Goal: Task Accomplishment & Management: Complete application form

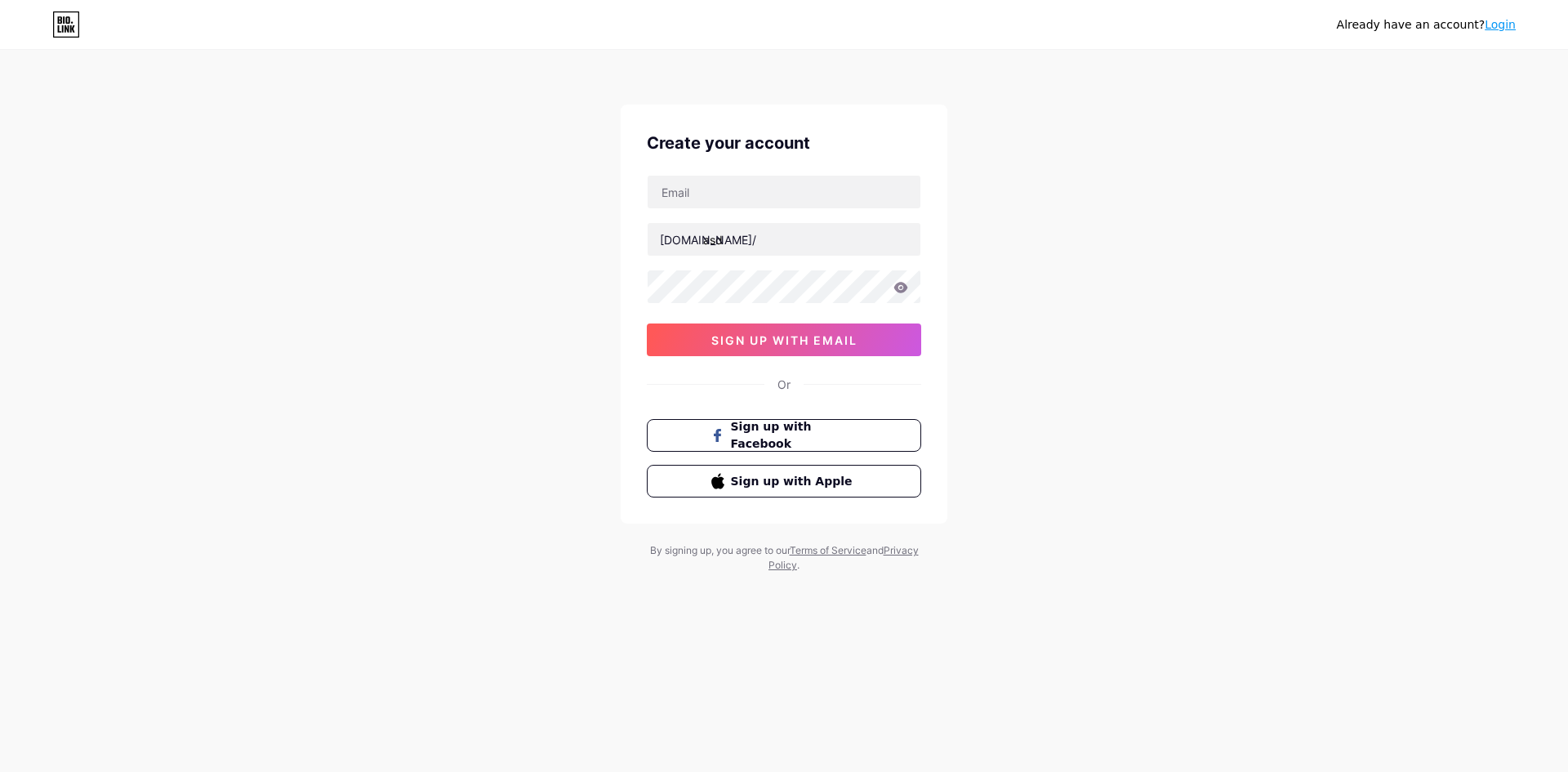
click at [825, 214] on div "[DOMAIN_NAME]/ asd 03AFcWeA6roS398qIi2-U5fLicMsg0lfOGnhQ4Cy-XbvavaBVhYqfft_25El…" at bounding box center [784, 265] width 274 height 182
click at [829, 200] on input "text" at bounding box center [784, 192] width 273 height 33
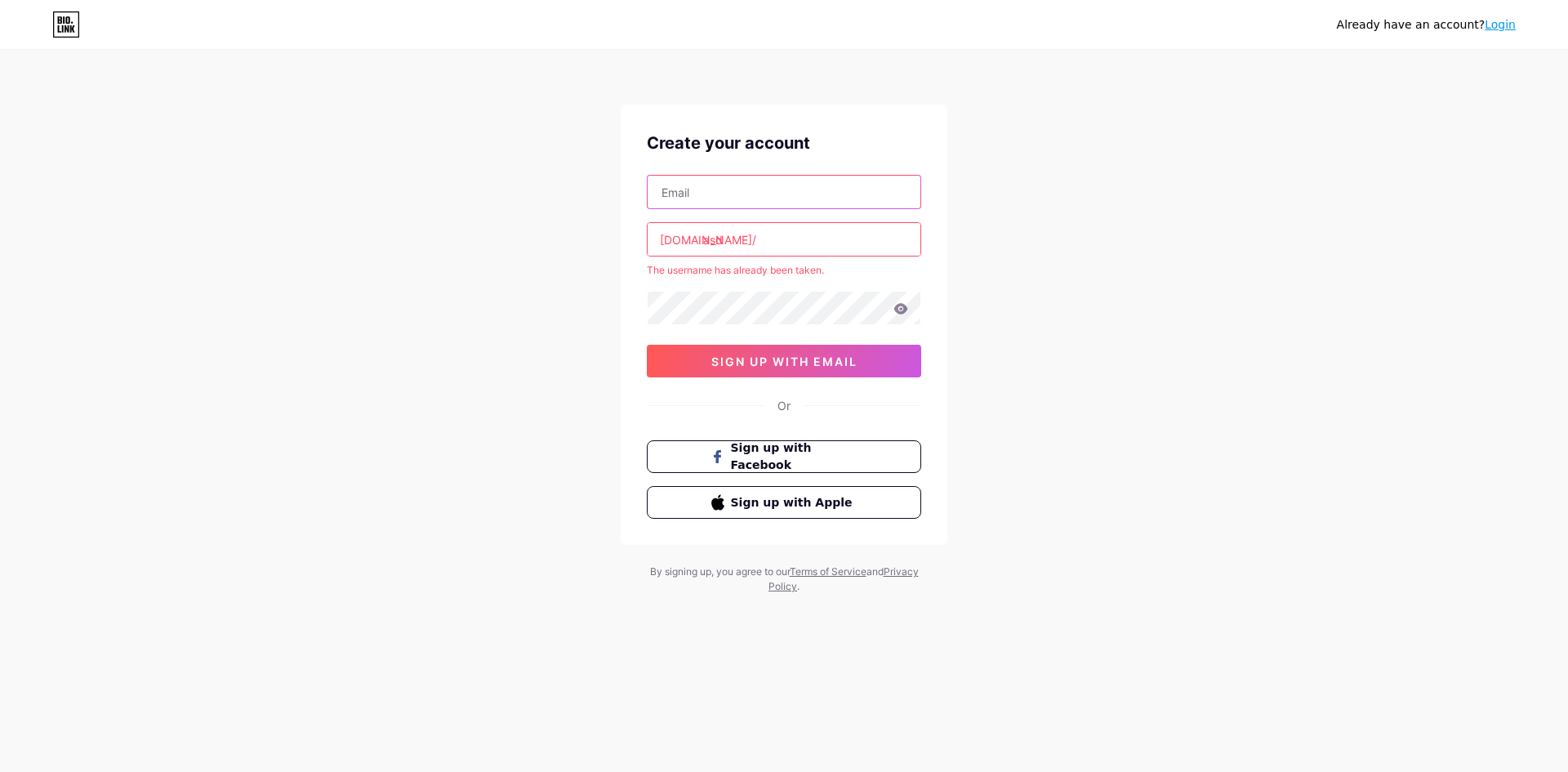
type input "[EMAIL_ADDRESS][DOMAIN_NAME]"
click at [814, 240] on input "asd" at bounding box center [784, 239] width 273 height 33
drag, startPoint x: 804, startPoint y: 237, endPoint x: 669, endPoint y: 227, distance: 135.4
click at [669, 227] on input "asd" at bounding box center [784, 239] width 273 height 33
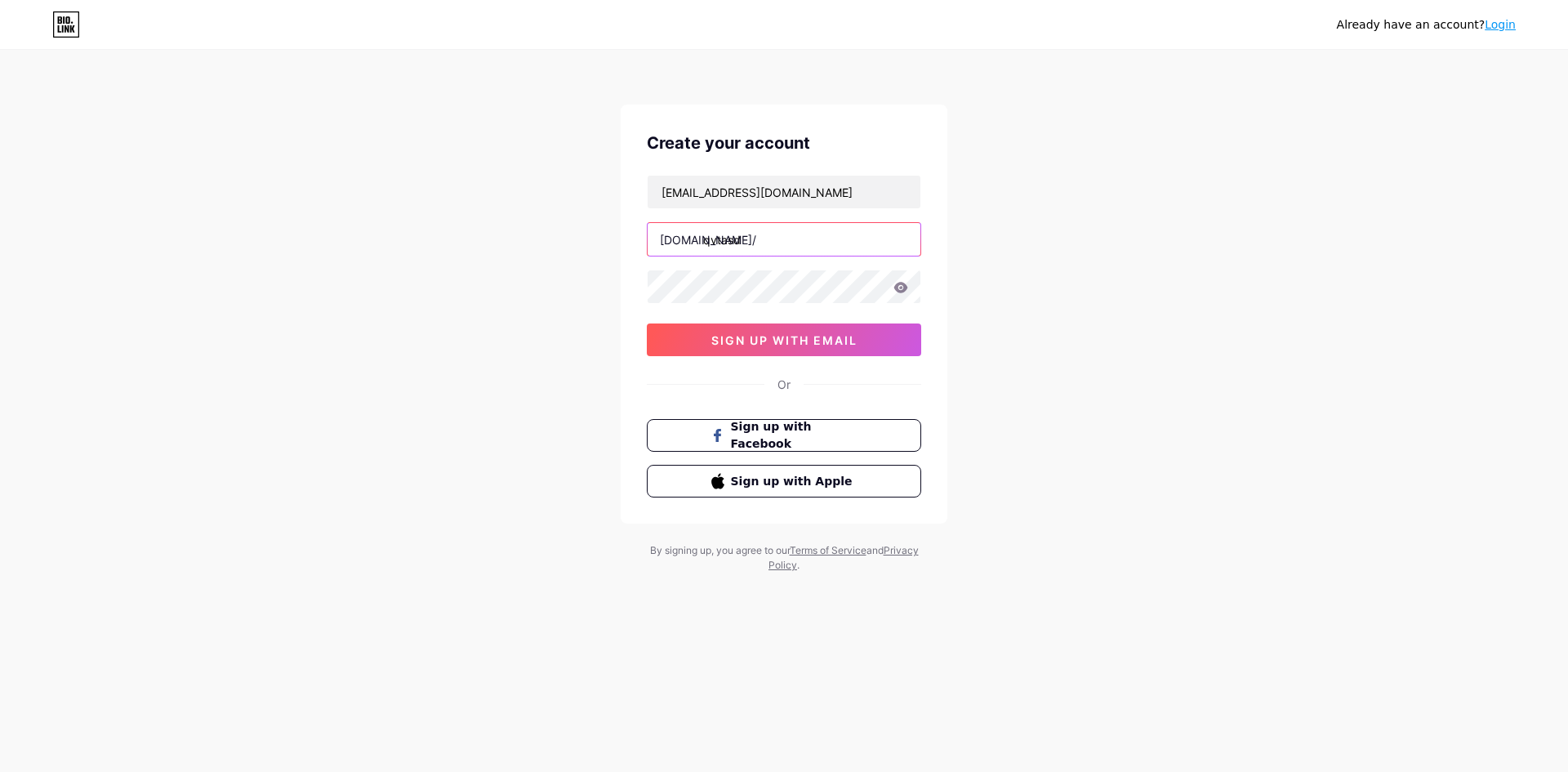
type input "qvtasd"
click at [785, 339] on span "sign up with email" at bounding box center [784, 340] width 146 height 14
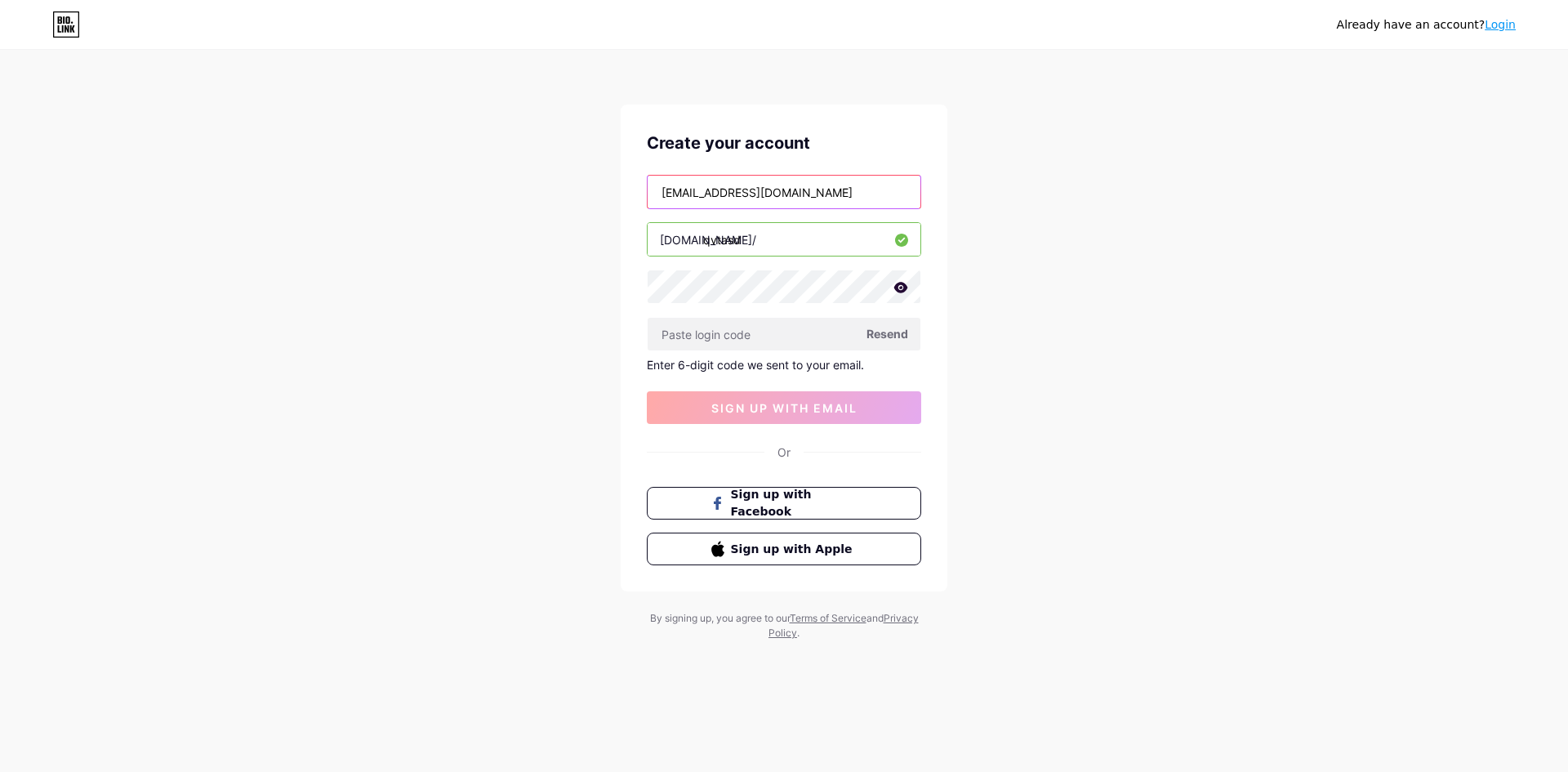
drag, startPoint x: 812, startPoint y: 188, endPoint x: 568, endPoint y: 188, distance: 244.0
click at [568, 188] on div "Already have an account? Login Create your account [EMAIL_ADDRESS][DOMAIN_NAME]…" at bounding box center [784, 346] width 1568 height 692
type input "[EMAIL_ADDRESS][DOMAIN_NAME]"
click at [795, 398] on button "sign up with email" at bounding box center [784, 407] width 274 height 33
click at [893, 338] on span "Resend" at bounding box center [887, 333] width 42 height 17
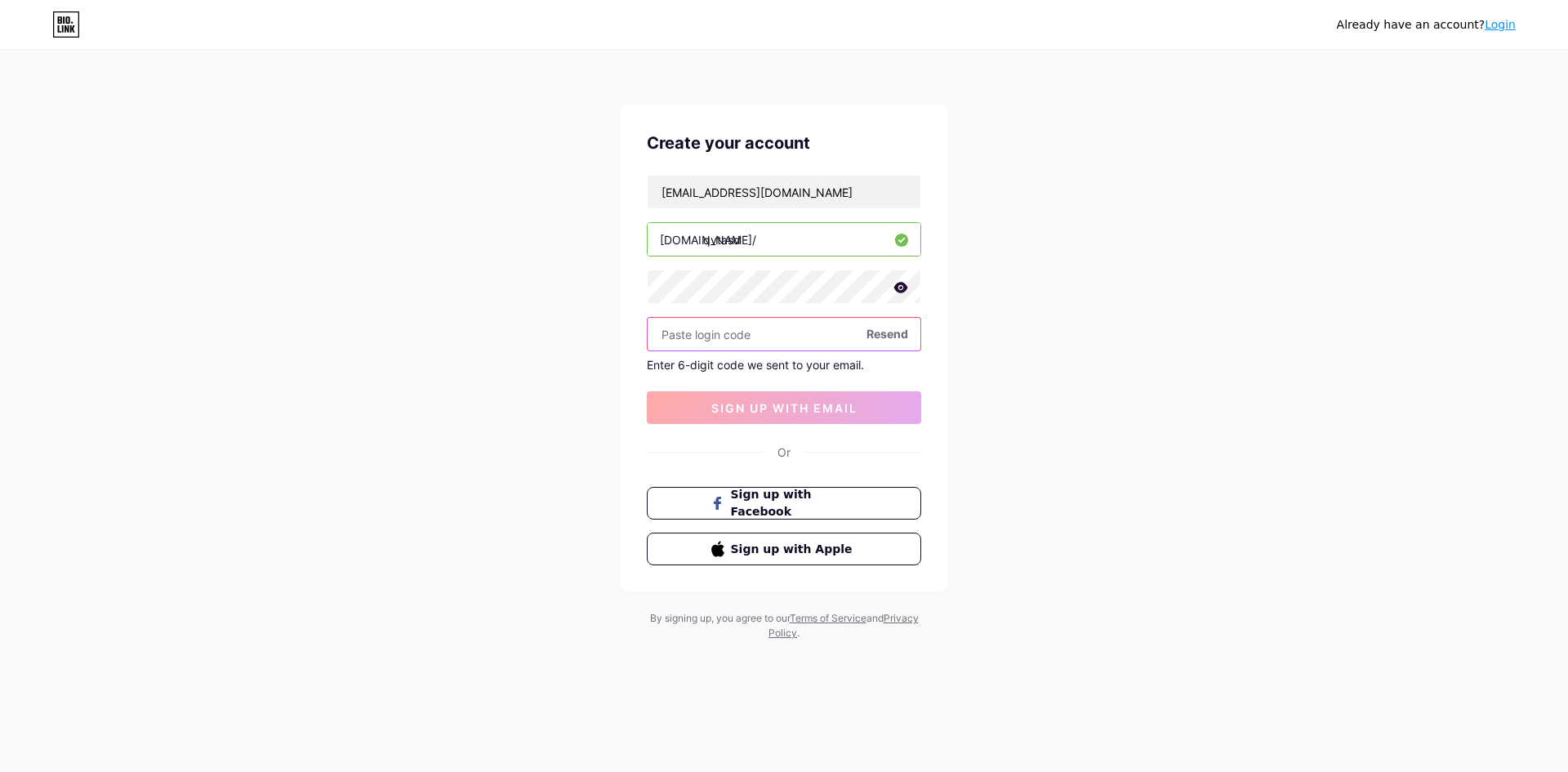
paste input "646751"
type input "646751"
click at [766, 407] on span "sign up with email" at bounding box center [784, 407] width 146 height 14
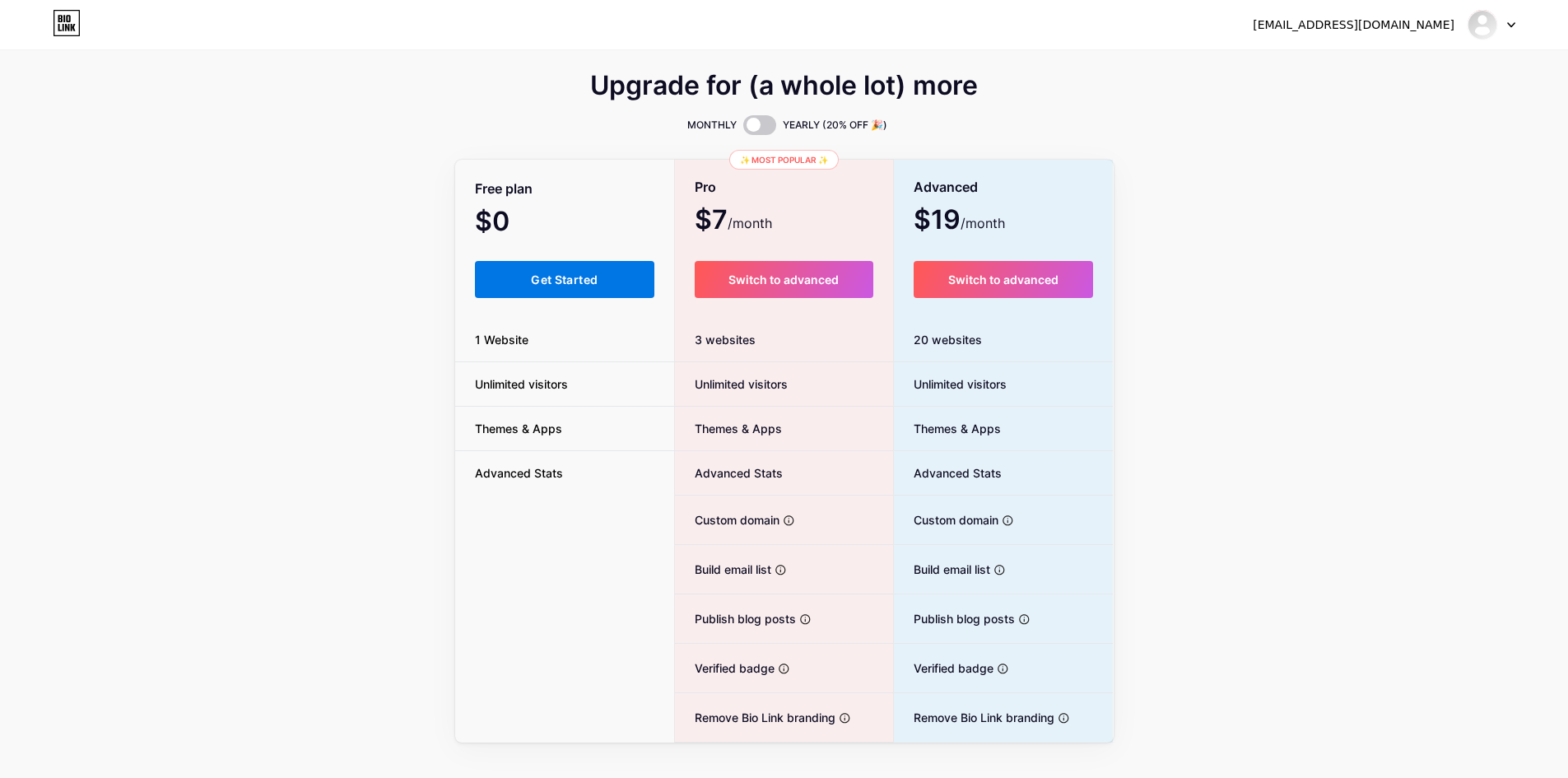
click at [508, 283] on button "Get Started" at bounding box center [565, 279] width 180 height 37
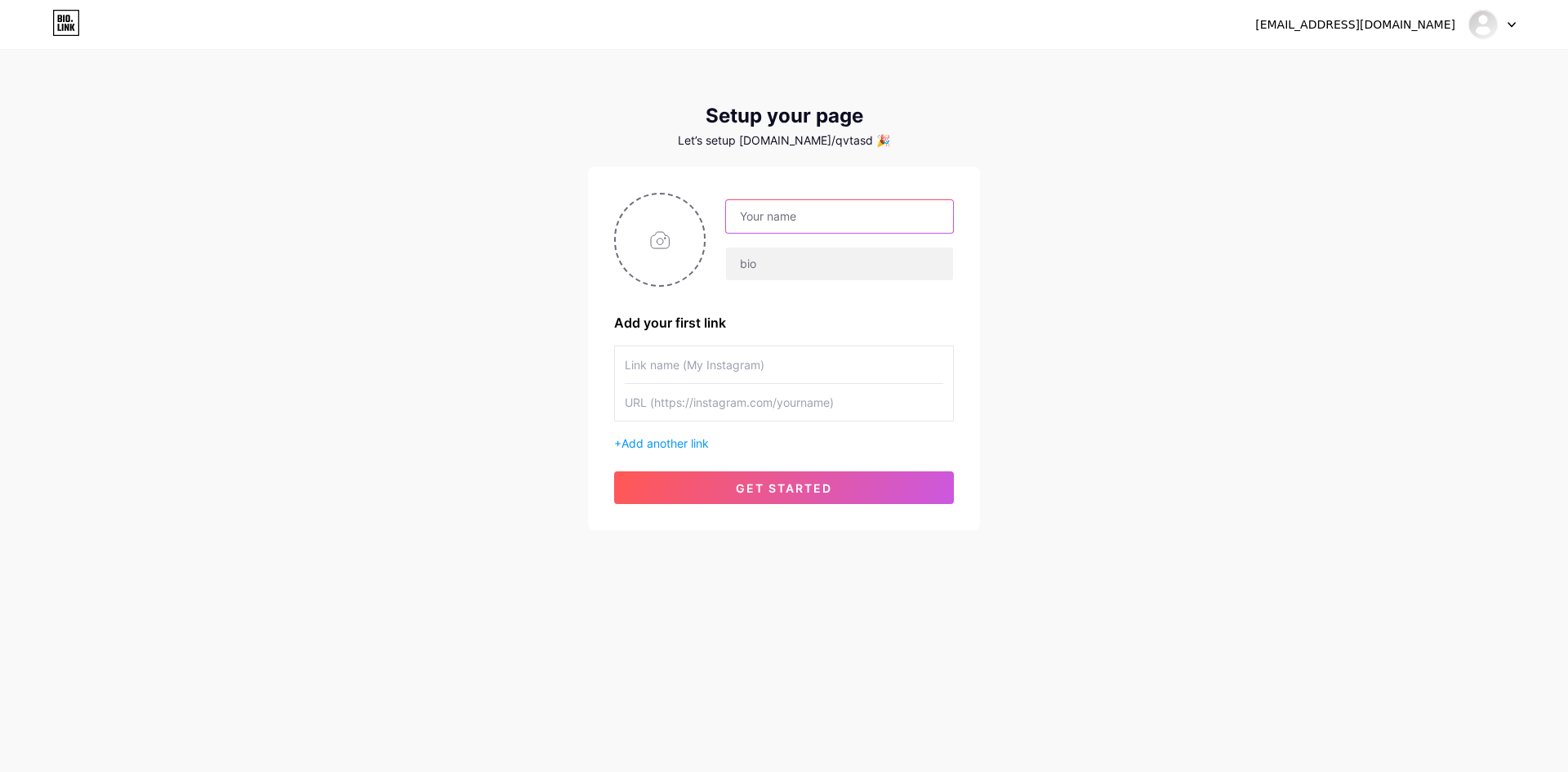
click at [817, 223] on input "text" at bounding box center [839, 217] width 227 height 33
click at [658, 238] on input "file" at bounding box center [660, 240] width 88 height 90
type input "C:\fakepath\4455-[PERSON_NAME].png"
click at [790, 214] on input "text" at bounding box center [839, 217] width 227 height 33
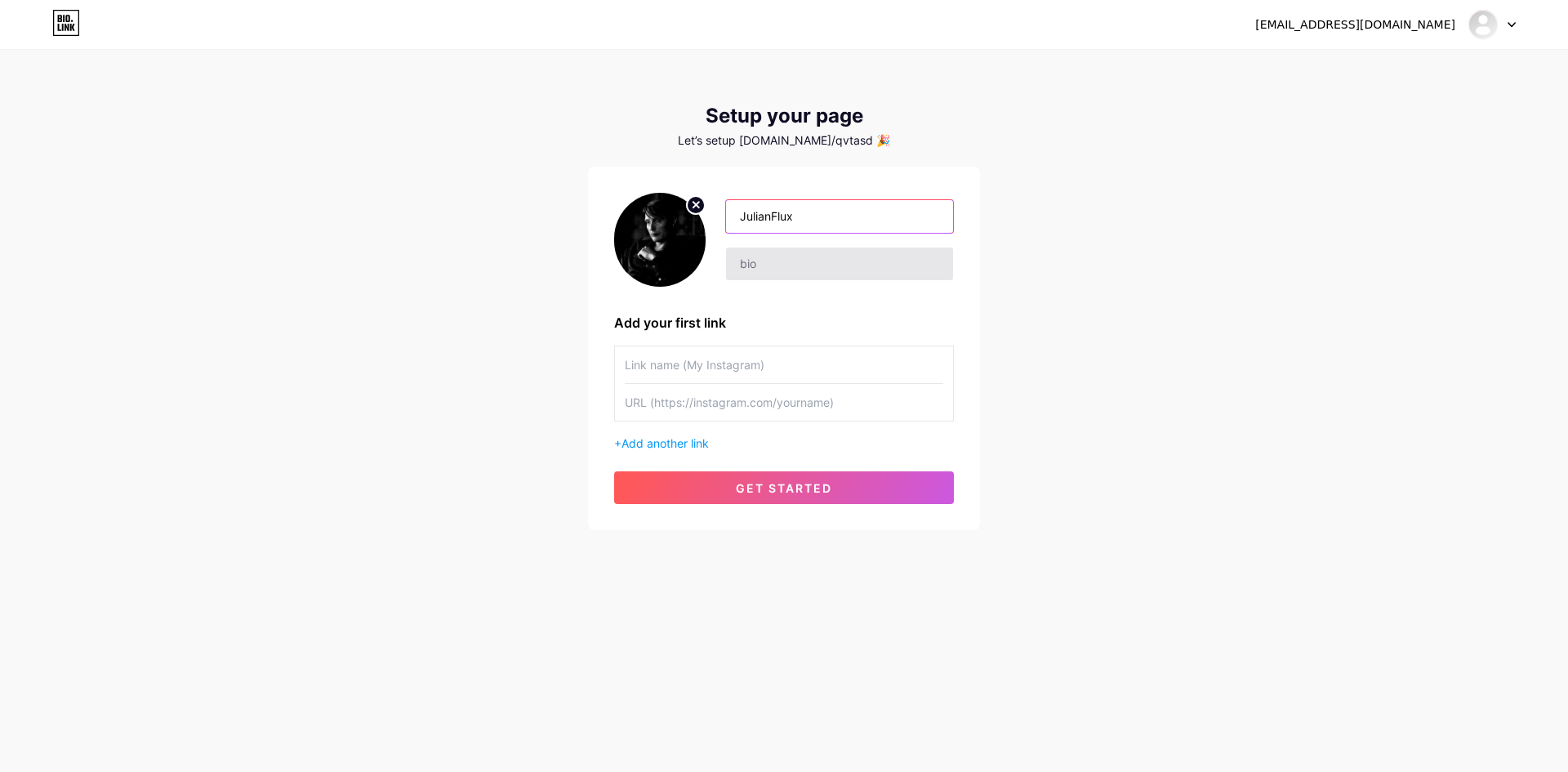
type input "JulianFlux"
click at [803, 264] on input "text" at bounding box center [839, 264] width 227 height 33
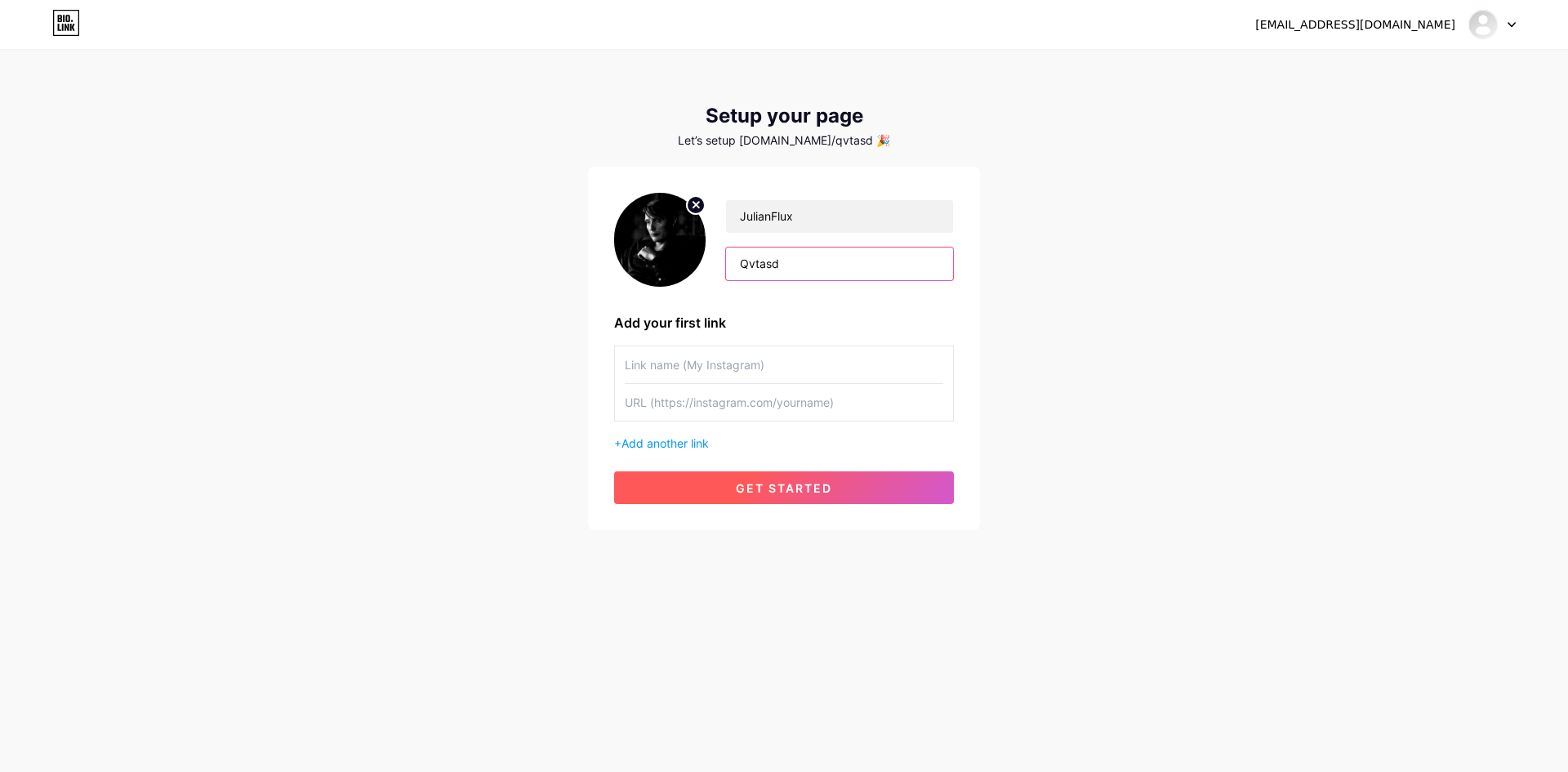
type input "Qvtasd"
click at [772, 488] on span "get started" at bounding box center [784, 488] width 96 height 14
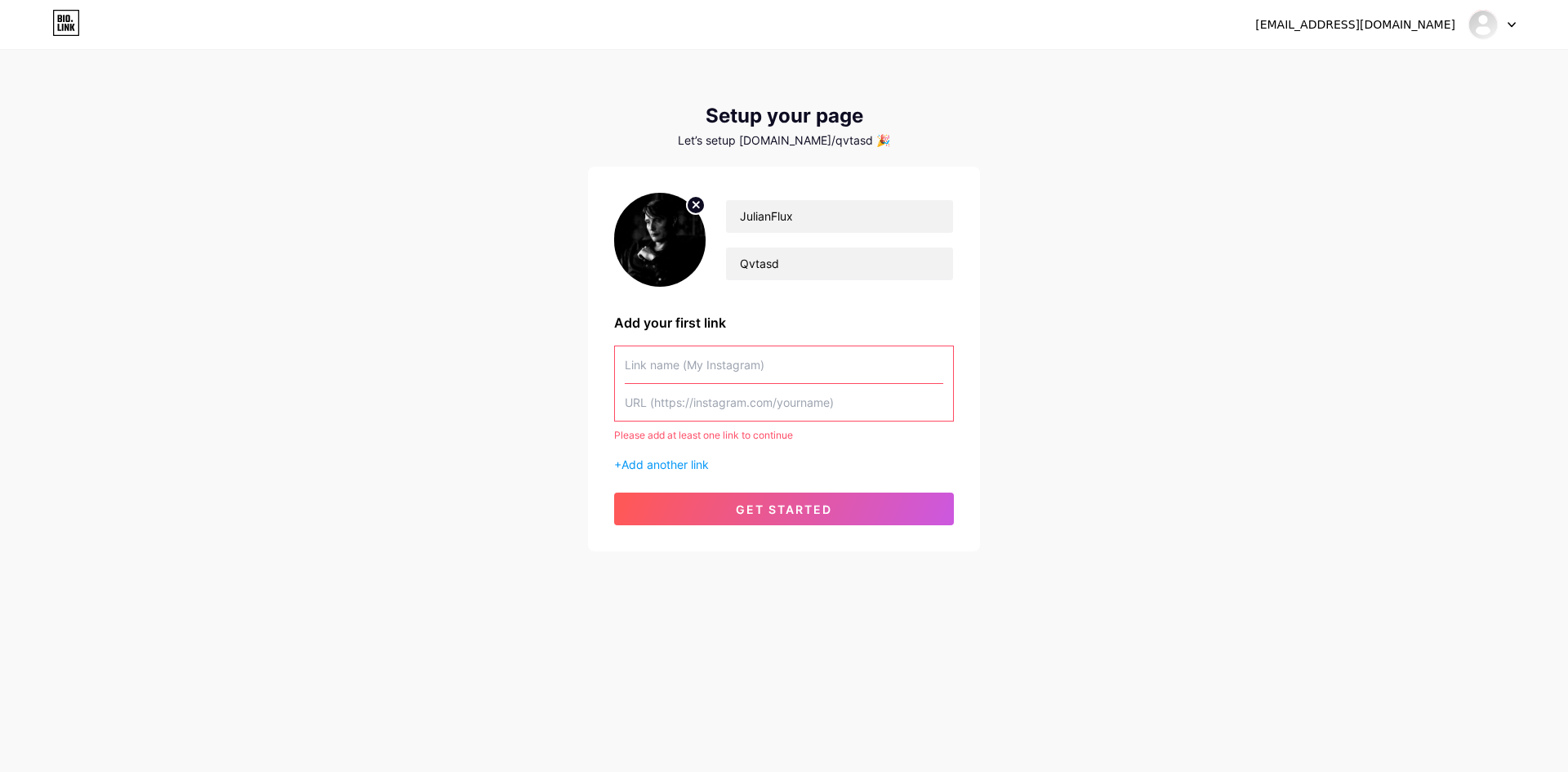
click at [789, 367] on input "text" at bounding box center [784, 365] width 319 height 37
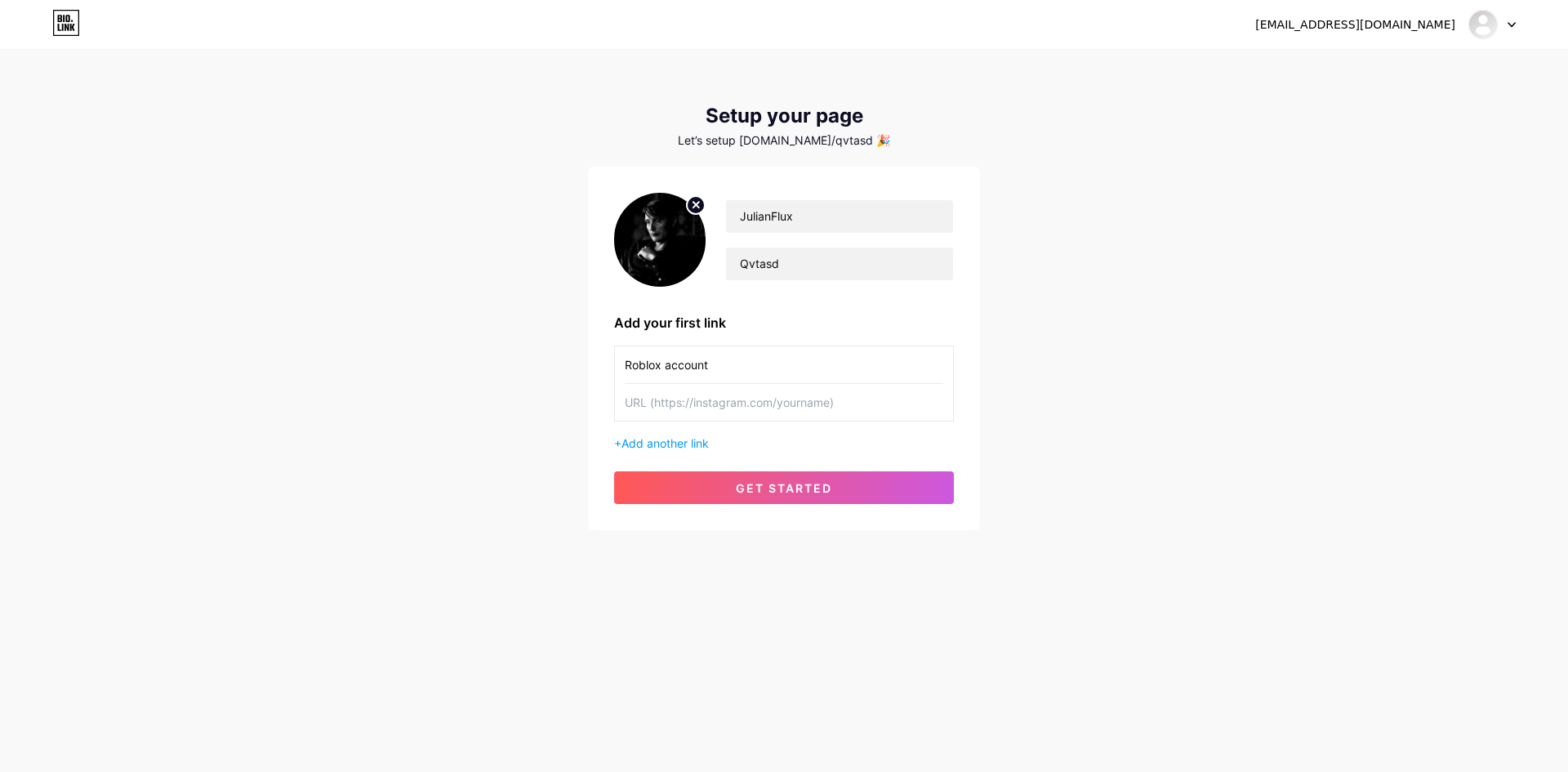
type input "Roblox account"
click at [724, 405] on input "text" at bounding box center [784, 402] width 319 height 37
paste input "[URL][DOMAIN_NAME]"
type input "[URL][DOMAIN_NAME]"
click at [743, 492] on span "get started" at bounding box center [784, 488] width 96 height 14
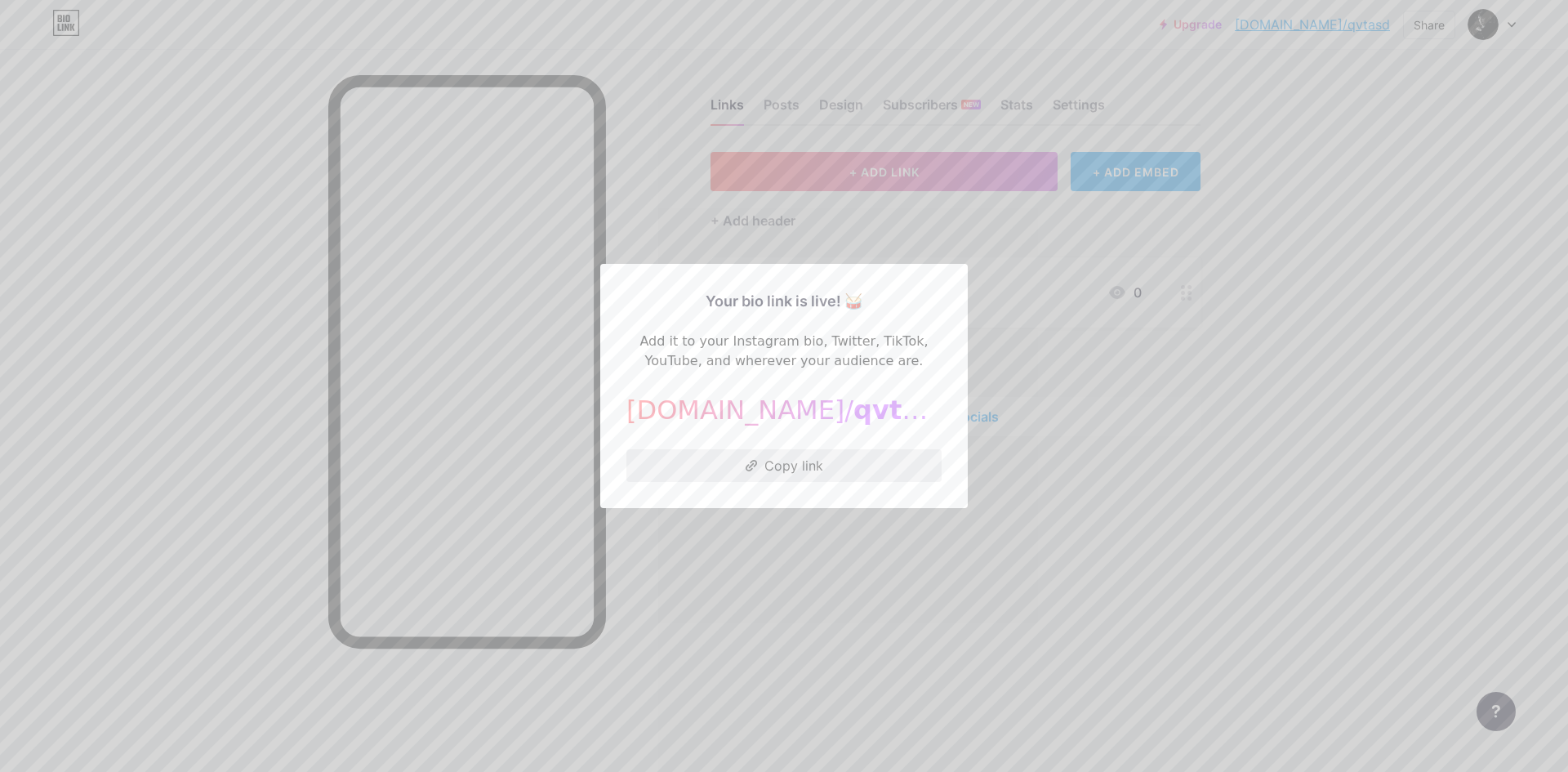
click at [834, 468] on button "Copy link" at bounding box center [784, 466] width 315 height 33
click at [1130, 319] on div at bounding box center [784, 386] width 1568 height 772
